Goal: Navigation & Orientation: Find specific page/section

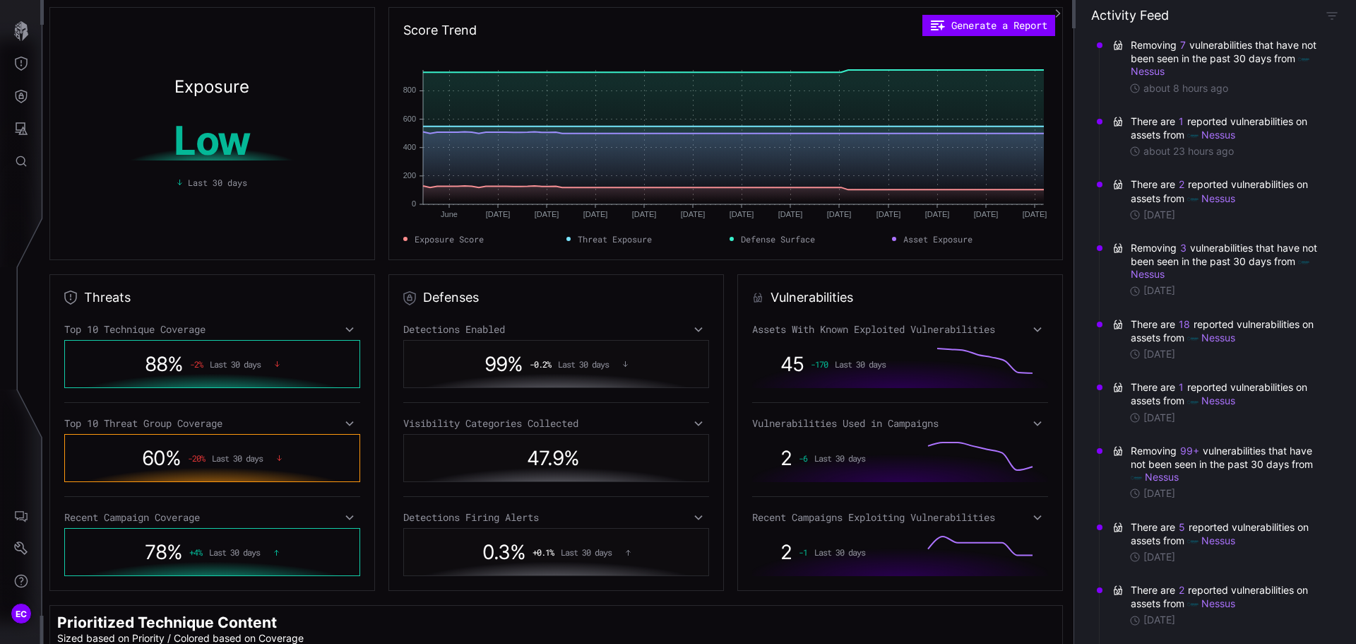
click at [508, 553] on span "0.3 %" at bounding box center [503, 552] width 43 height 24
click at [621, 553] on div "0.3 % + 0.1 % Last 30 days" at bounding box center [556, 551] width 290 height 32
click at [688, 513] on div "Detections Firing Alerts" at bounding box center [556, 517] width 306 height 13
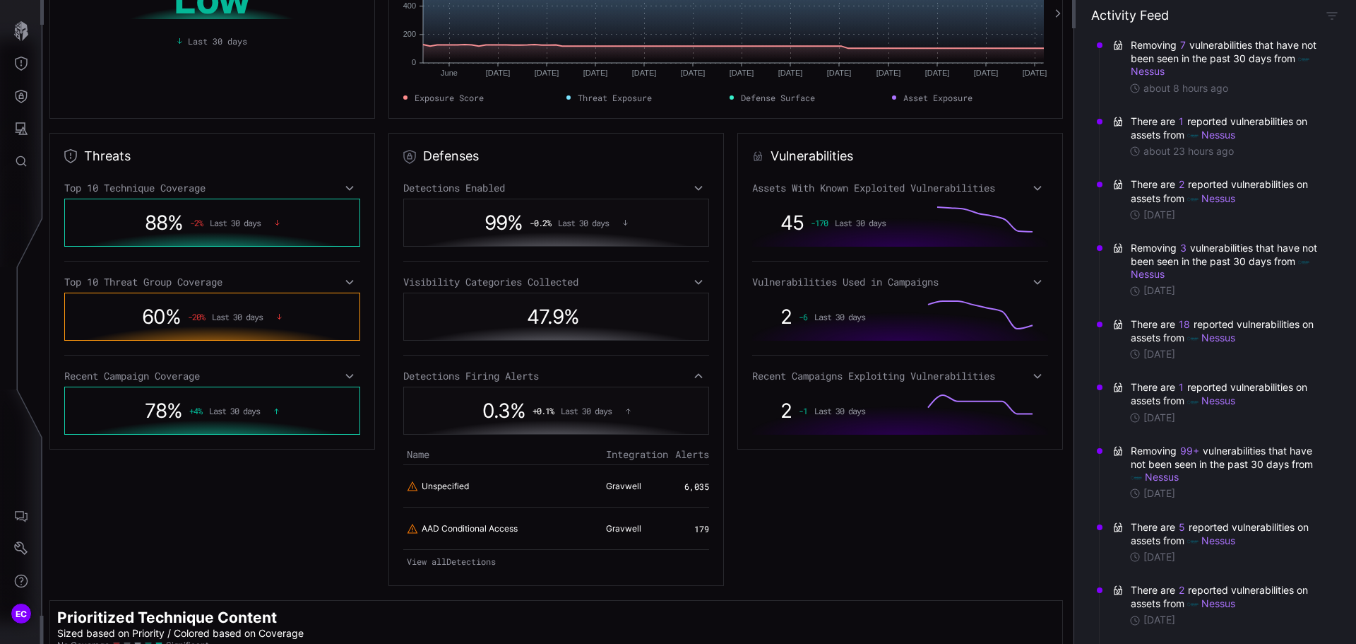
scroll to position [212, 0]
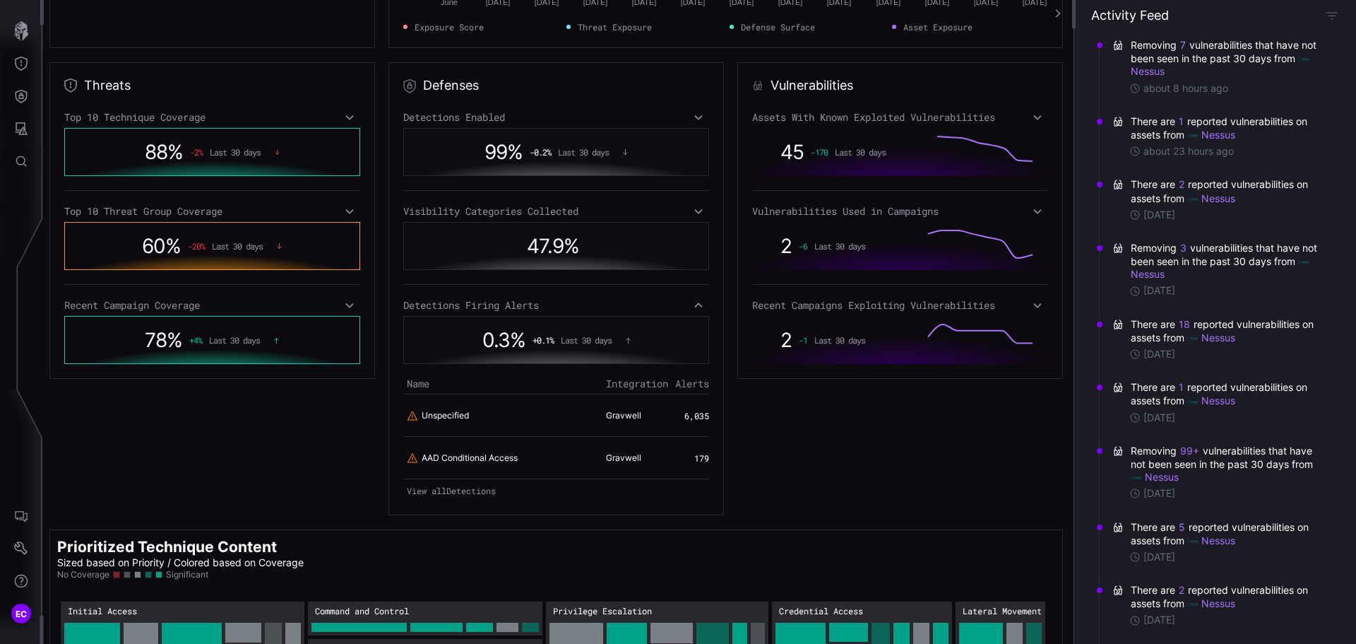
click at [627, 340] on icon at bounding box center [628, 340] width 4 height 5
click at [808, 425] on div "Vulnerabilities Assets With Known Exploited Vulnerabilities 45 -170 Last 30 day…" at bounding box center [900, 288] width 326 height 453
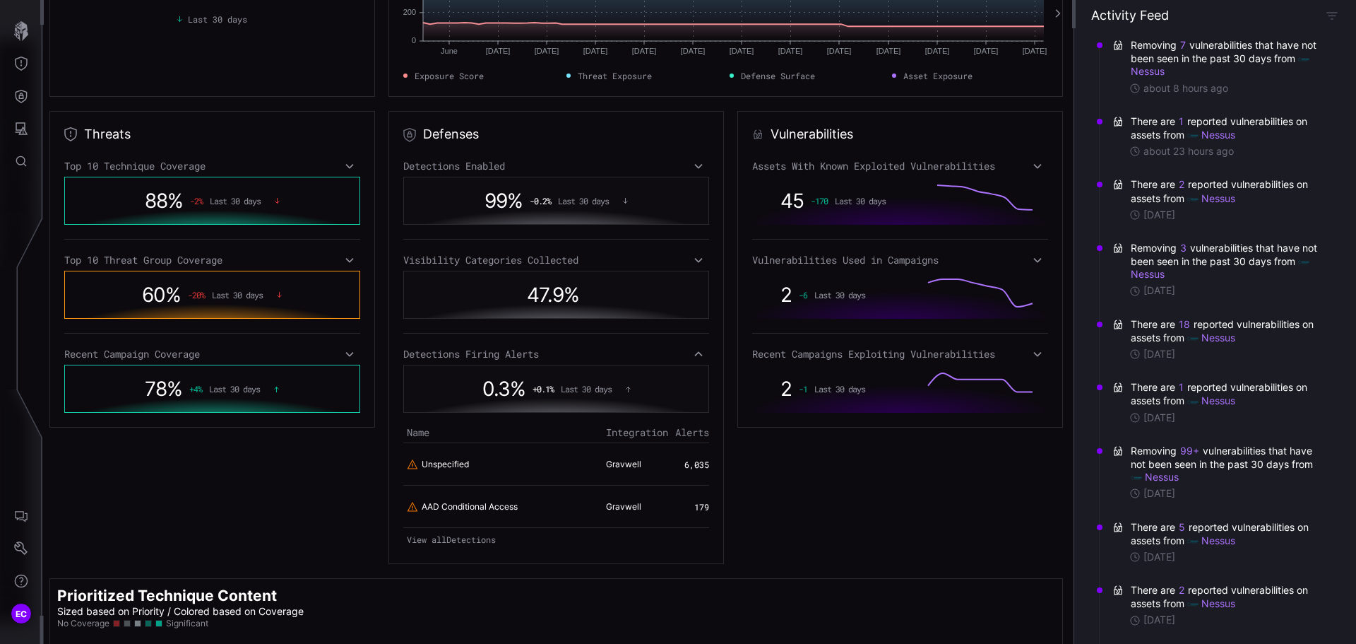
scroll to position [0, 0]
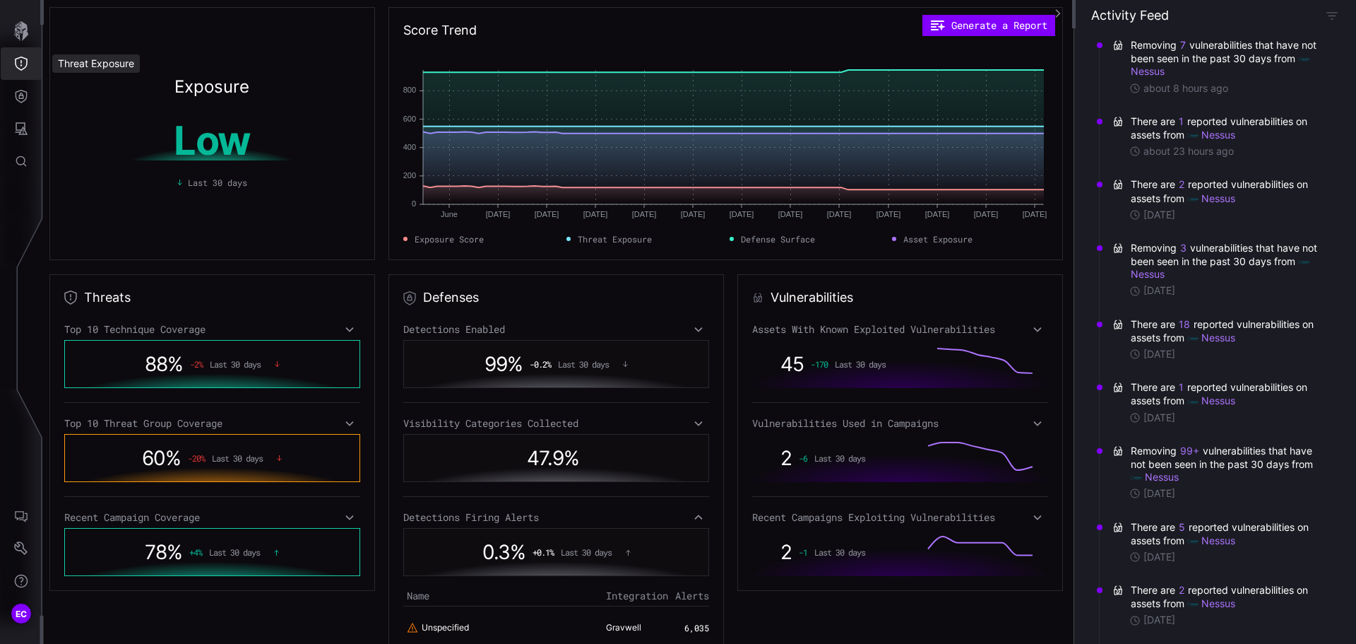
click at [22, 58] on icon "Threat Exposure" at bounding box center [21, 64] width 14 height 14
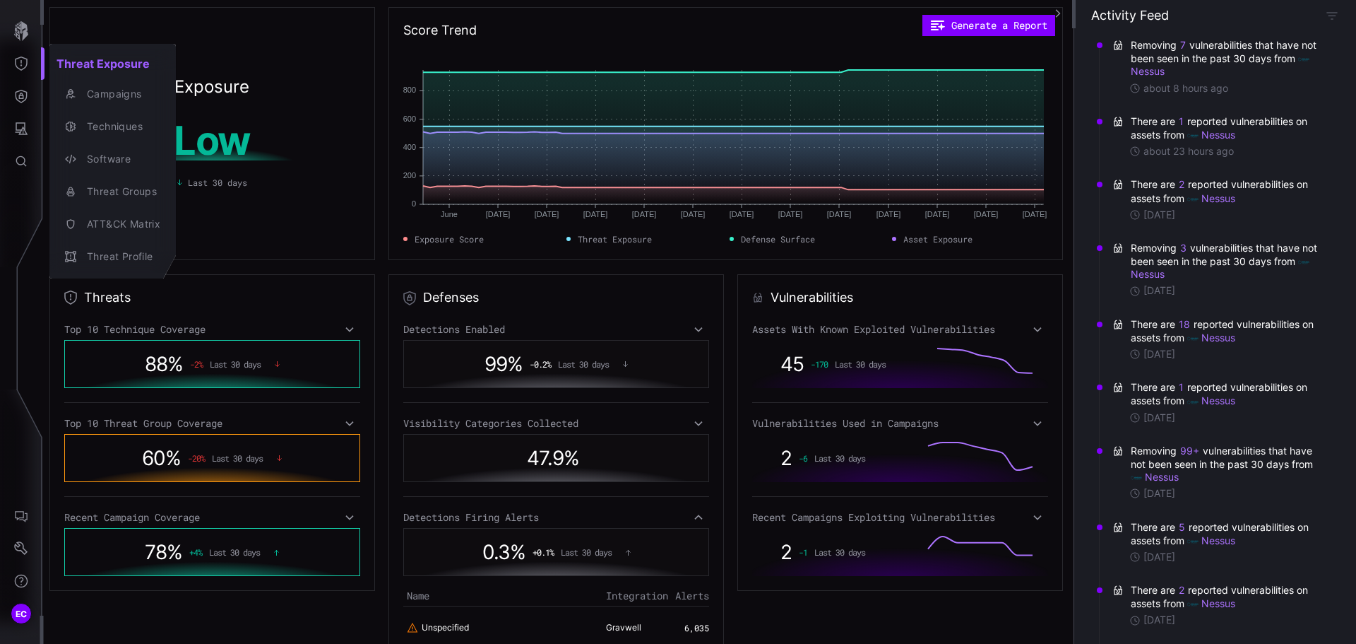
click at [263, 191] on div at bounding box center [678, 322] width 1356 height 644
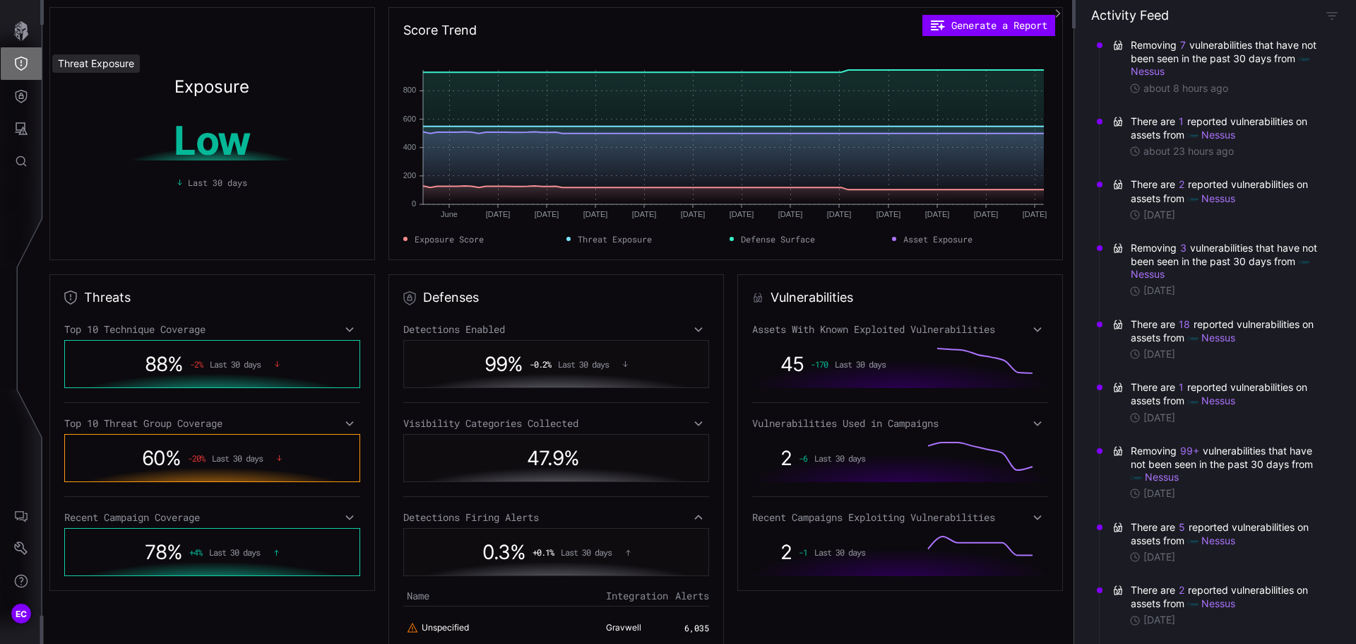
click at [18, 63] on icon "Threat Exposure" at bounding box center [21, 64] width 14 height 14
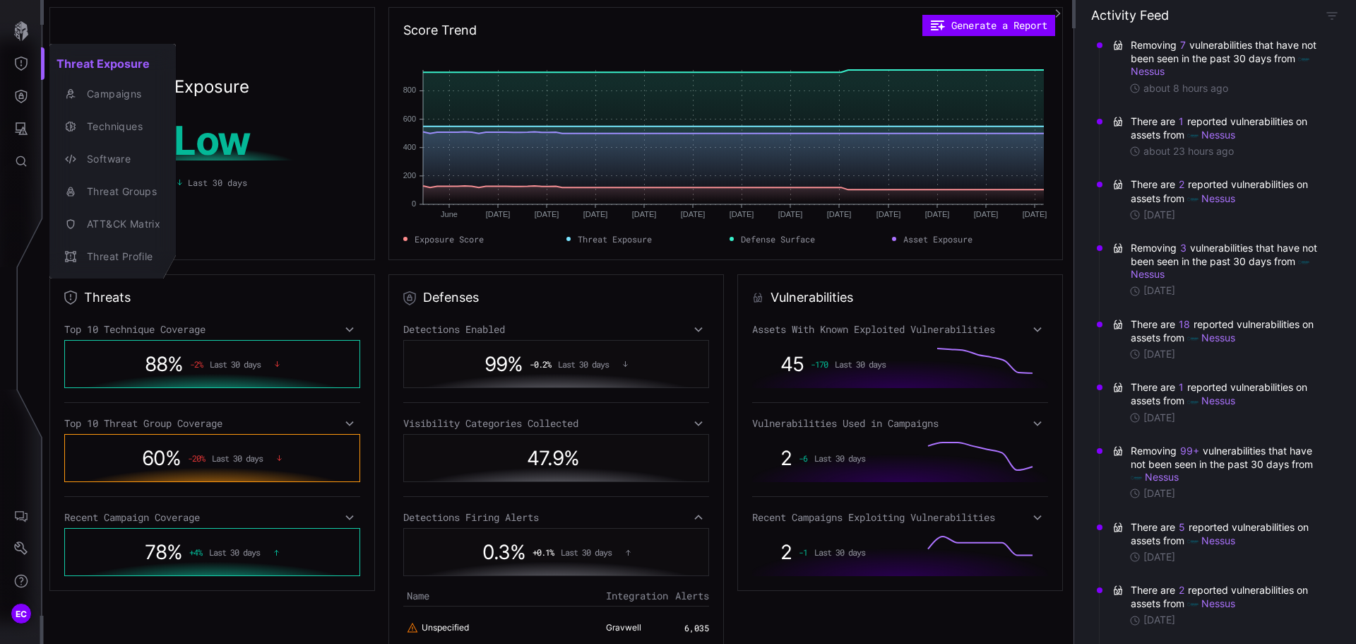
click at [25, 95] on div at bounding box center [678, 322] width 1356 height 644
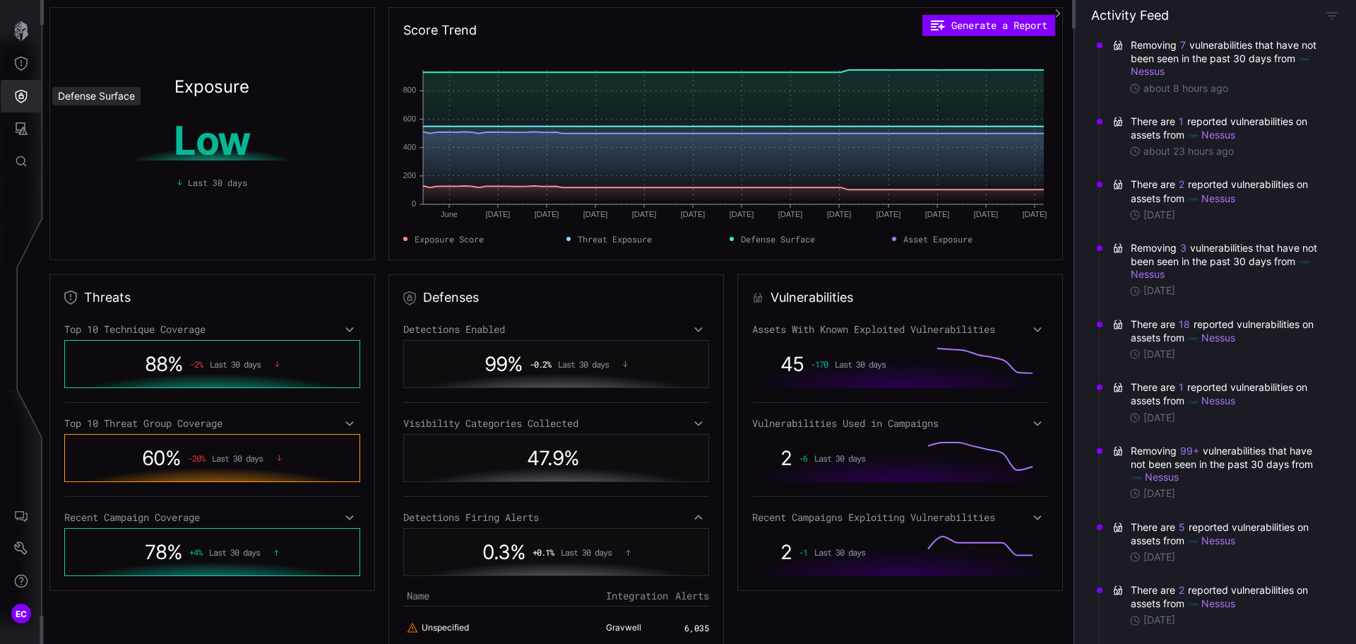
click at [23, 96] on icon "Defense Surface" at bounding box center [21, 96] width 14 height 14
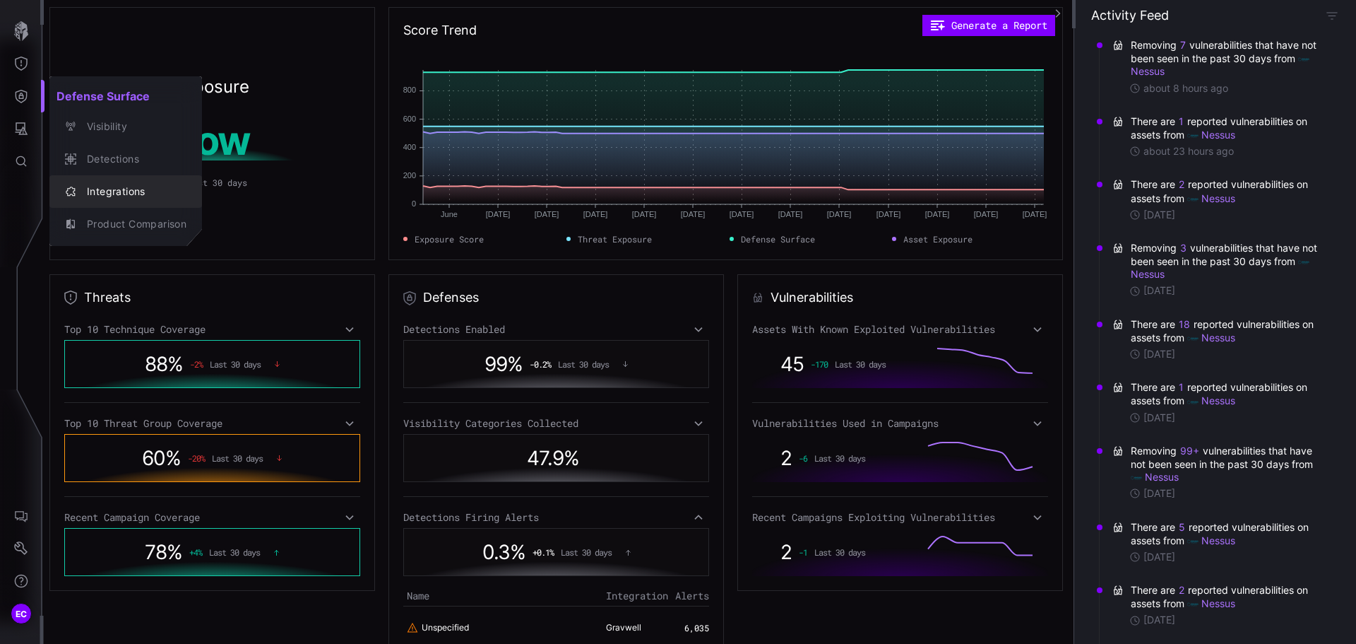
click at [100, 190] on div "Integrations" at bounding box center [133, 192] width 107 height 18
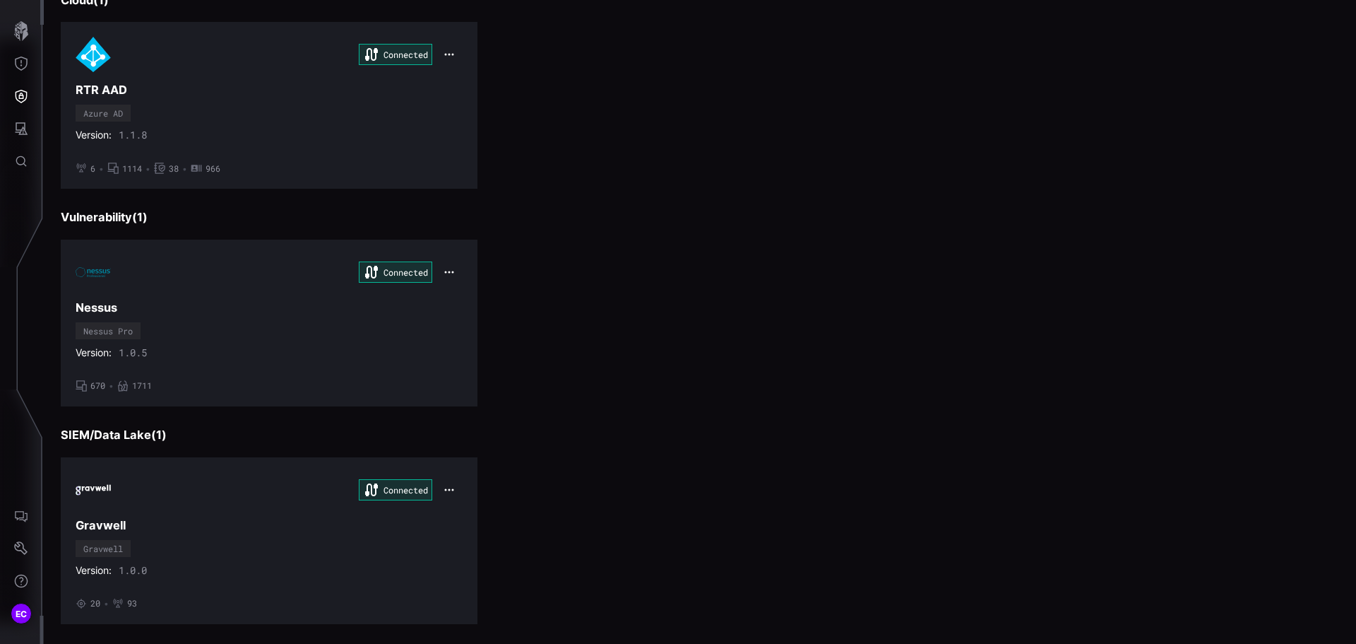
scroll to position [372, 0]
